Goal: Obtain resource: Download file/media

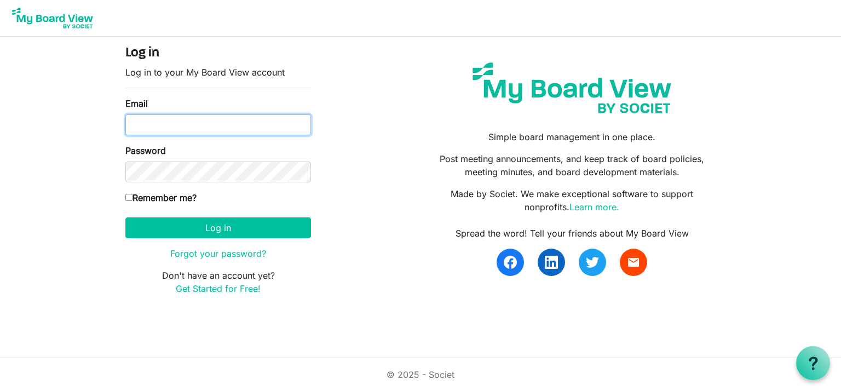
drag, startPoint x: 724, startPoint y: 0, endPoint x: 174, endPoint y: 123, distance: 563.1
click at [174, 123] on input "Email" at bounding box center [218, 124] width 186 height 21
type input "[PERSON_NAME][EMAIL_ADDRESS][PERSON_NAME][DOMAIN_NAME]"
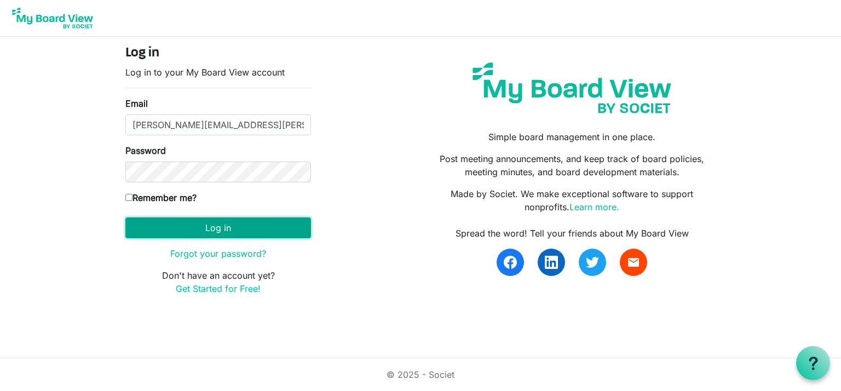
click at [212, 229] on button "Log in" at bounding box center [218, 227] width 186 height 21
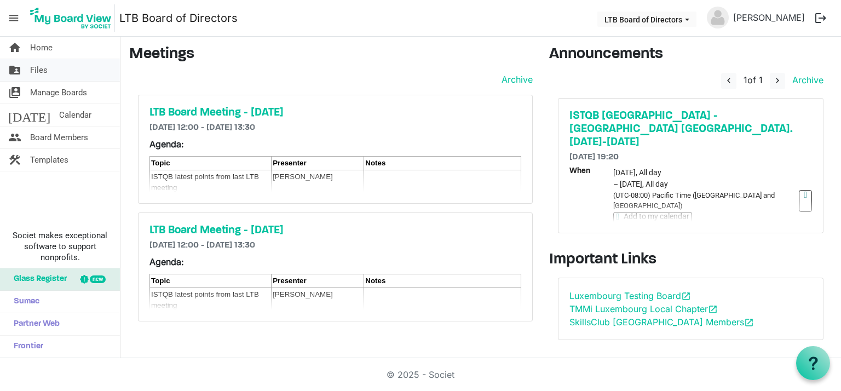
click at [42, 67] on span "Files" at bounding box center [39, 70] width 18 height 22
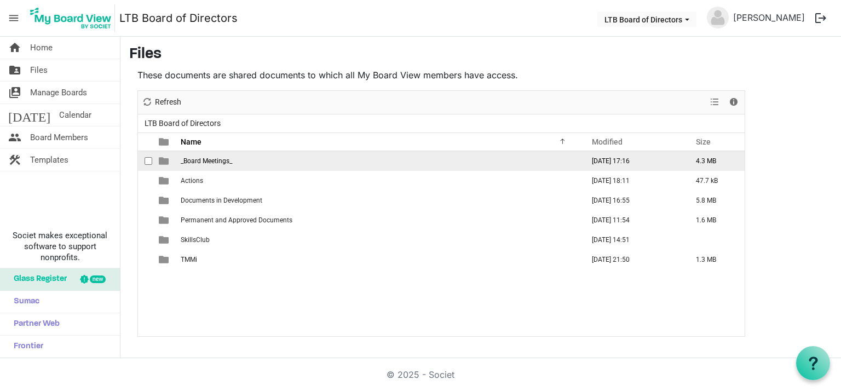
click at [218, 159] on span "_Board Meetings_" at bounding box center [206, 161] width 51 height 8
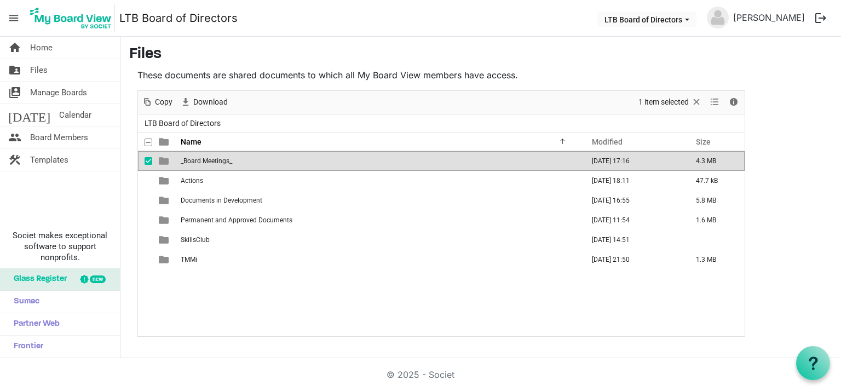
click at [218, 159] on span "_Board Meetings_" at bounding box center [206, 161] width 51 height 8
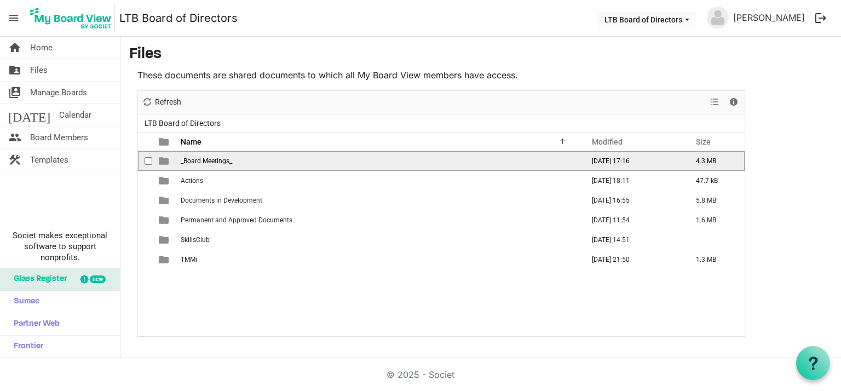
click at [218, 159] on span "_Board Meetings_" at bounding box center [206, 161] width 51 height 8
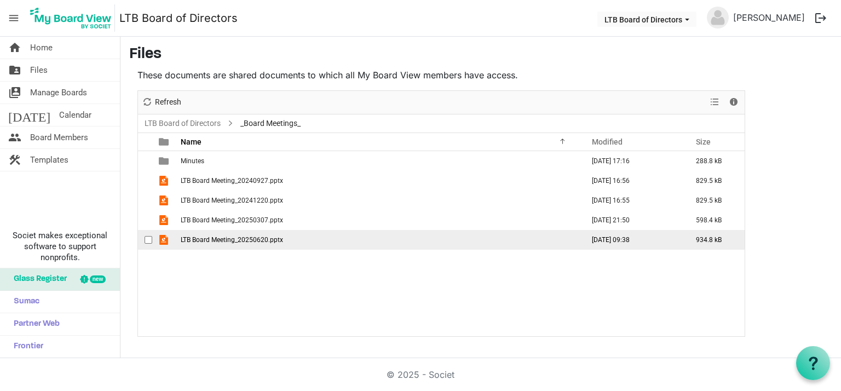
click at [206, 239] on span "LTB Board Meeting_20250620.pptx" at bounding box center [232, 240] width 102 height 8
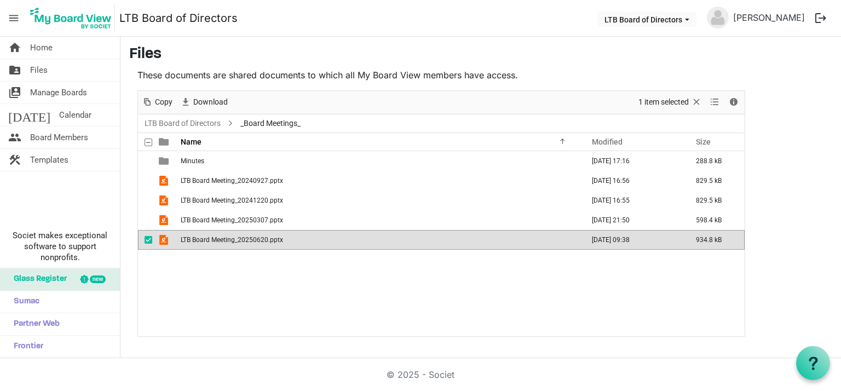
click at [206, 239] on span "LTB Board Meeting_20250620.pptx" at bounding box center [232, 240] width 102 height 8
click at [204, 120] on link "LTB Board of Directors" at bounding box center [182, 124] width 80 height 14
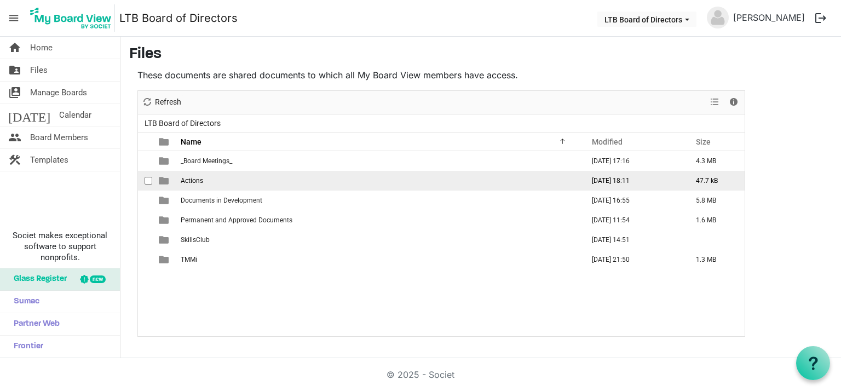
click at [191, 181] on span "Actions" at bounding box center [192, 181] width 22 height 8
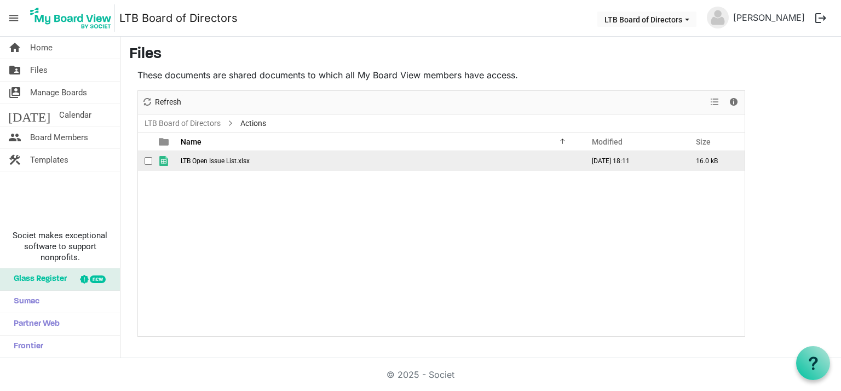
click at [210, 159] on span "LTB Open Issue List.xlsx" at bounding box center [215, 161] width 69 height 8
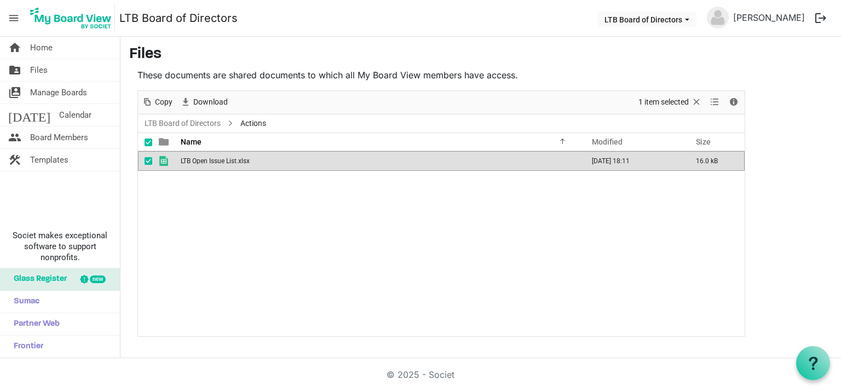
click at [210, 159] on span "LTB Open Issue List.xlsx" at bounding box center [215, 161] width 69 height 8
click at [201, 124] on link "LTB Board of Directors" at bounding box center [182, 124] width 80 height 14
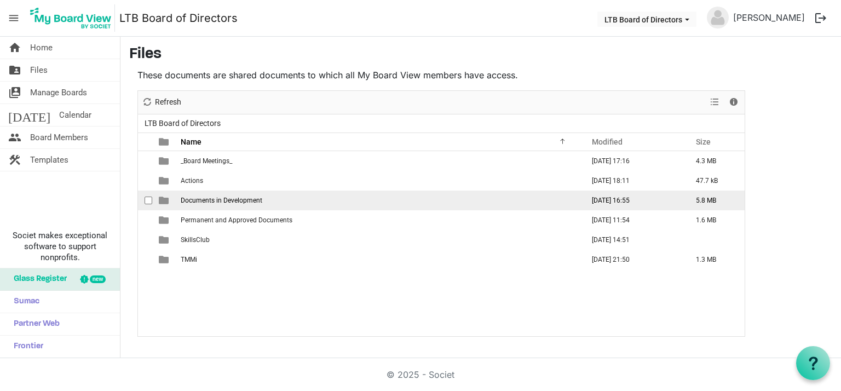
click at [215, 197] on span "Documents in Development" at bounding box center [222, 200] width 82 height 8
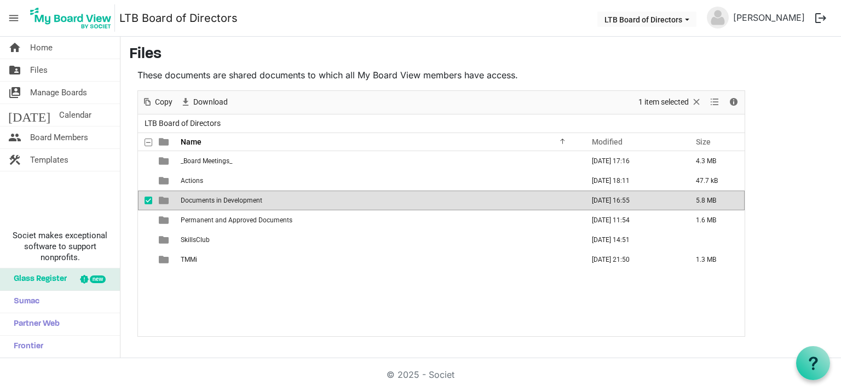
click at [215, 197] on span "Documents in Development" at bounding box center [222, 200] width 82 height 8
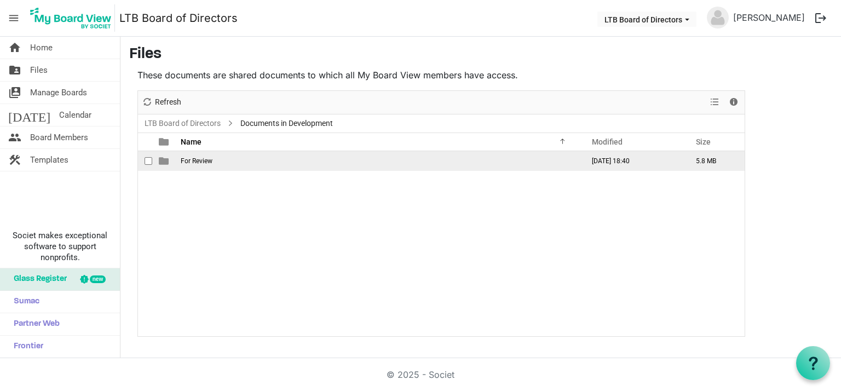
click at [199, 160] on span "For Review" at bounding box center [197, 161] width 32 height 8
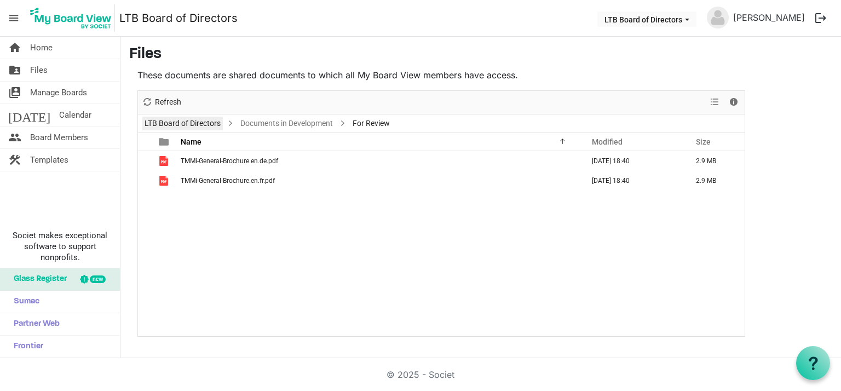
click at [210, 122] on link "LTB Board of Directors" at bounding box center [182, 124] width 80 height 14
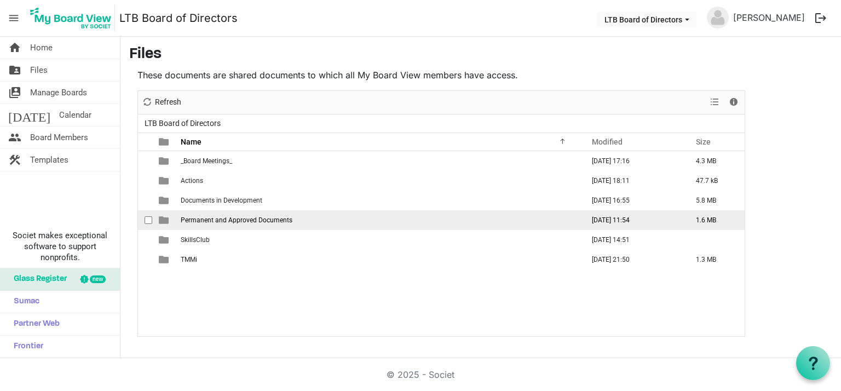
click at [268, 218] on span "Permanent and Approved Documents" at bounding box center [237, 220] width 112 height 8
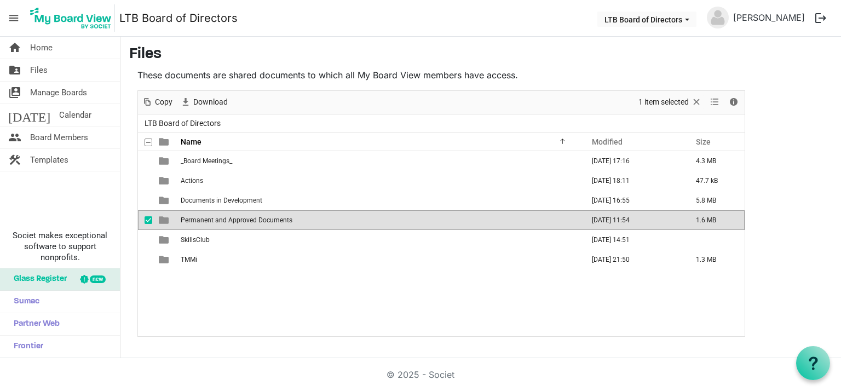
click at [268, 218] on span "Permanent and Approved Documents" at bounding box center [237, 220] width 112 height 8
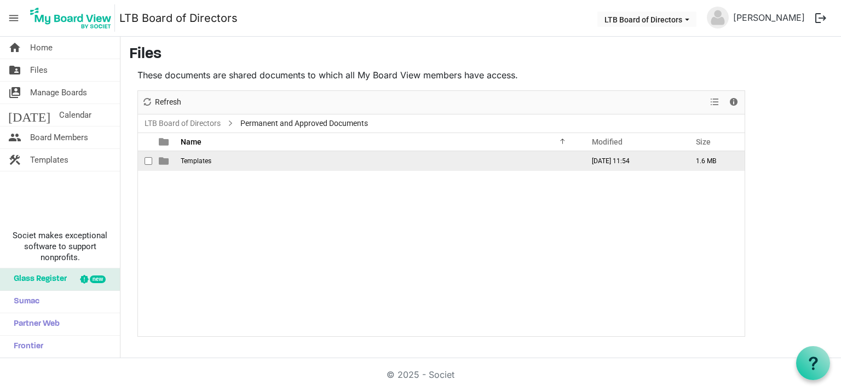
click at [203, 162] on span "Templates" at bounding box center [196, 161] width 31 height 8
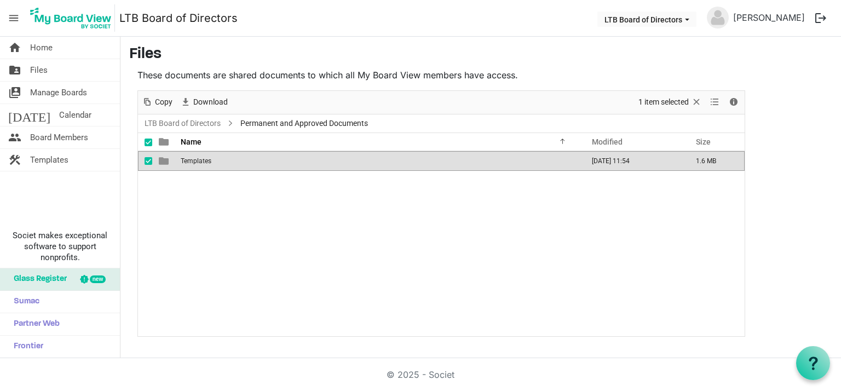
click at [203, 162] on span "Templates" at bounding box center [196, 161] width 31 height 8
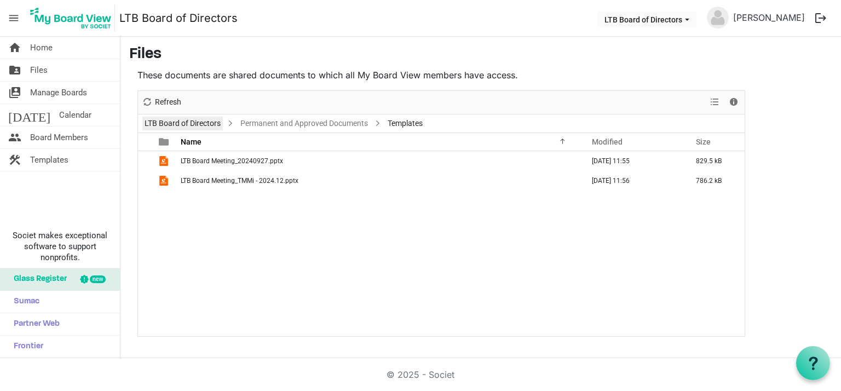
click at [200, 120] on link "LTB Board of Directors" at bounding box center [182, 124] width 80 height 14
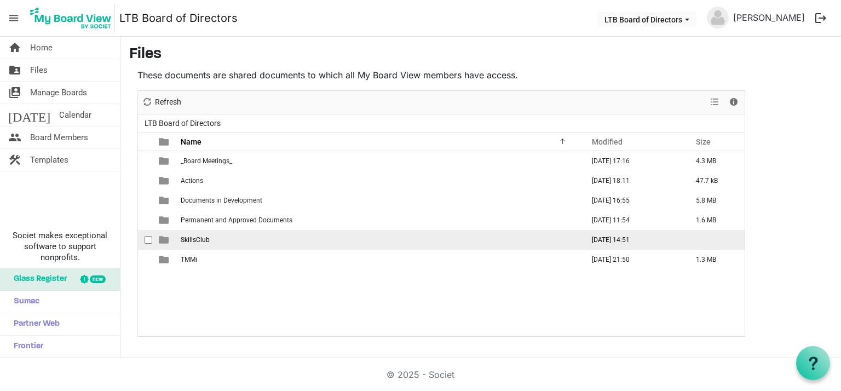
click at [203, 239] on span "SkillsClub" at bounding box center [195, 240] width 29 height 8
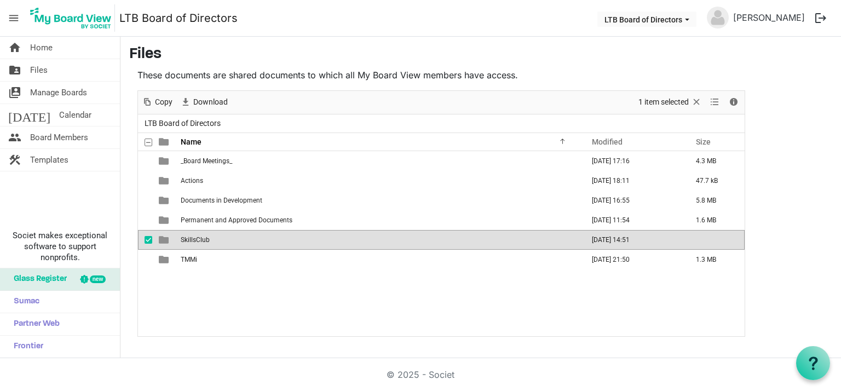
click at [203, 239] on span "SkillsClub" at bounding box center [195, 240] width 29 height 8
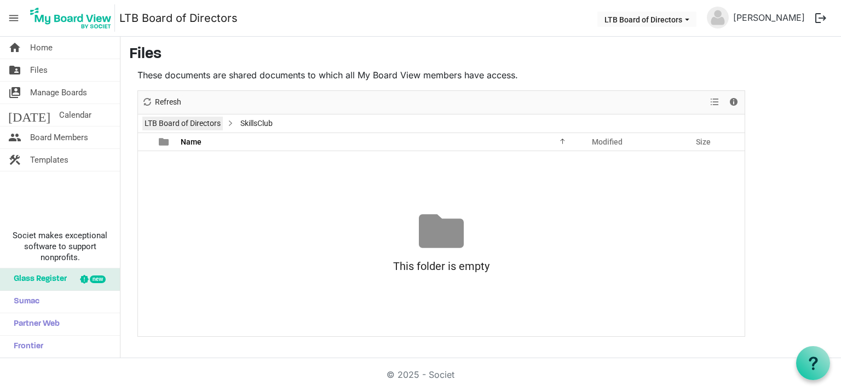
click at [185, 120] on link "LTB Board of Directors" at bounding box center [182, 124] width 80 height 14
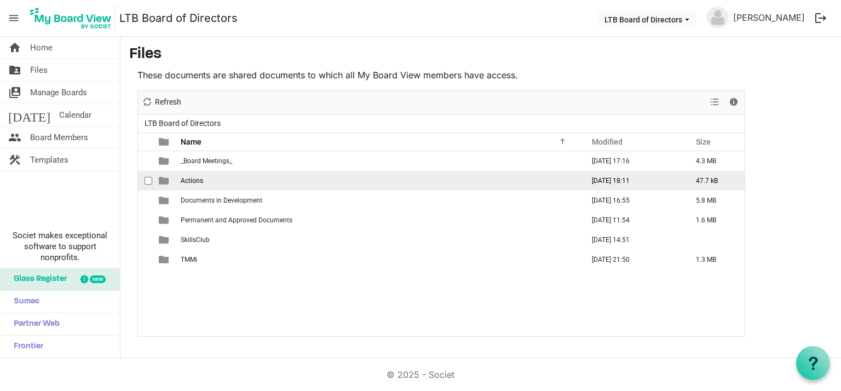
click at [200, 179] on span "Actions" at bounding box center [192, 181] width 22 height 8
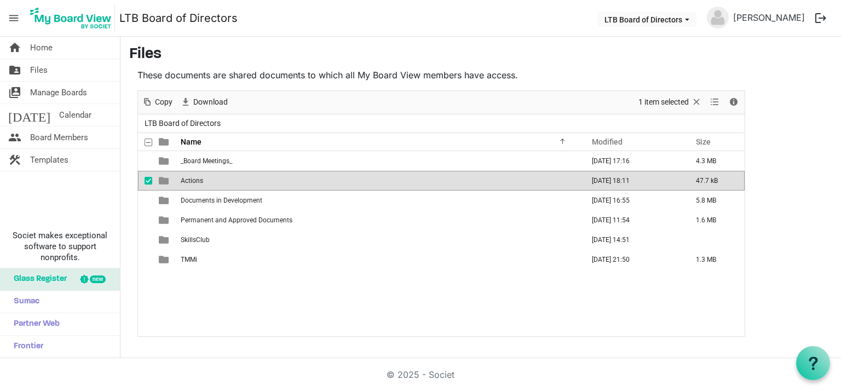
click at [200, 178] on span "Actions" at bounding box center [192, 181] width 22 height 8
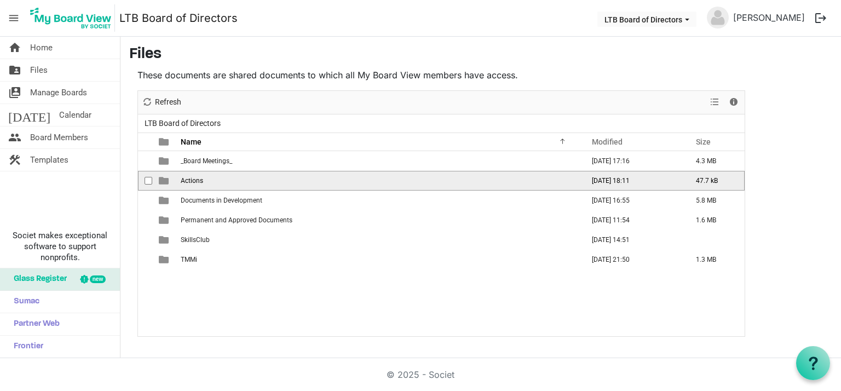
click at [200, 178] on span "Actions" at bounding box center [192, 181] width 22 height 8
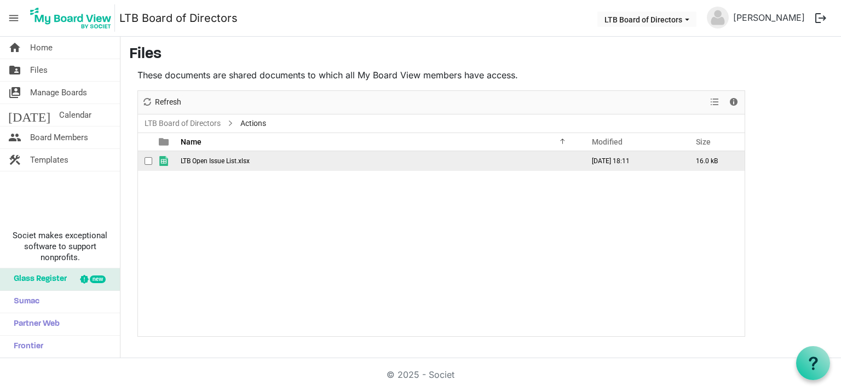
click at [216, 157] on span "LTB Open Issue List.xlsx" at bounding box center [215, 161] width 69 height 8
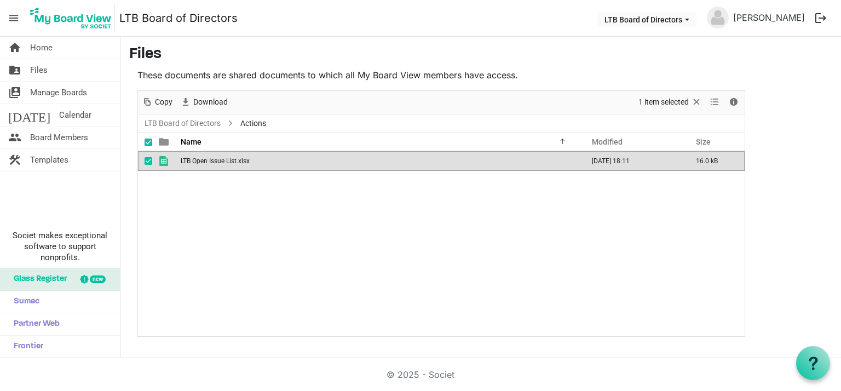
click at [216, 157] on span "LTB Open Issue List.xlsx" at bounding box center [215, 161] width 69 height 8
